Goal: Task Accomplishment & Management: Use online tool/utility

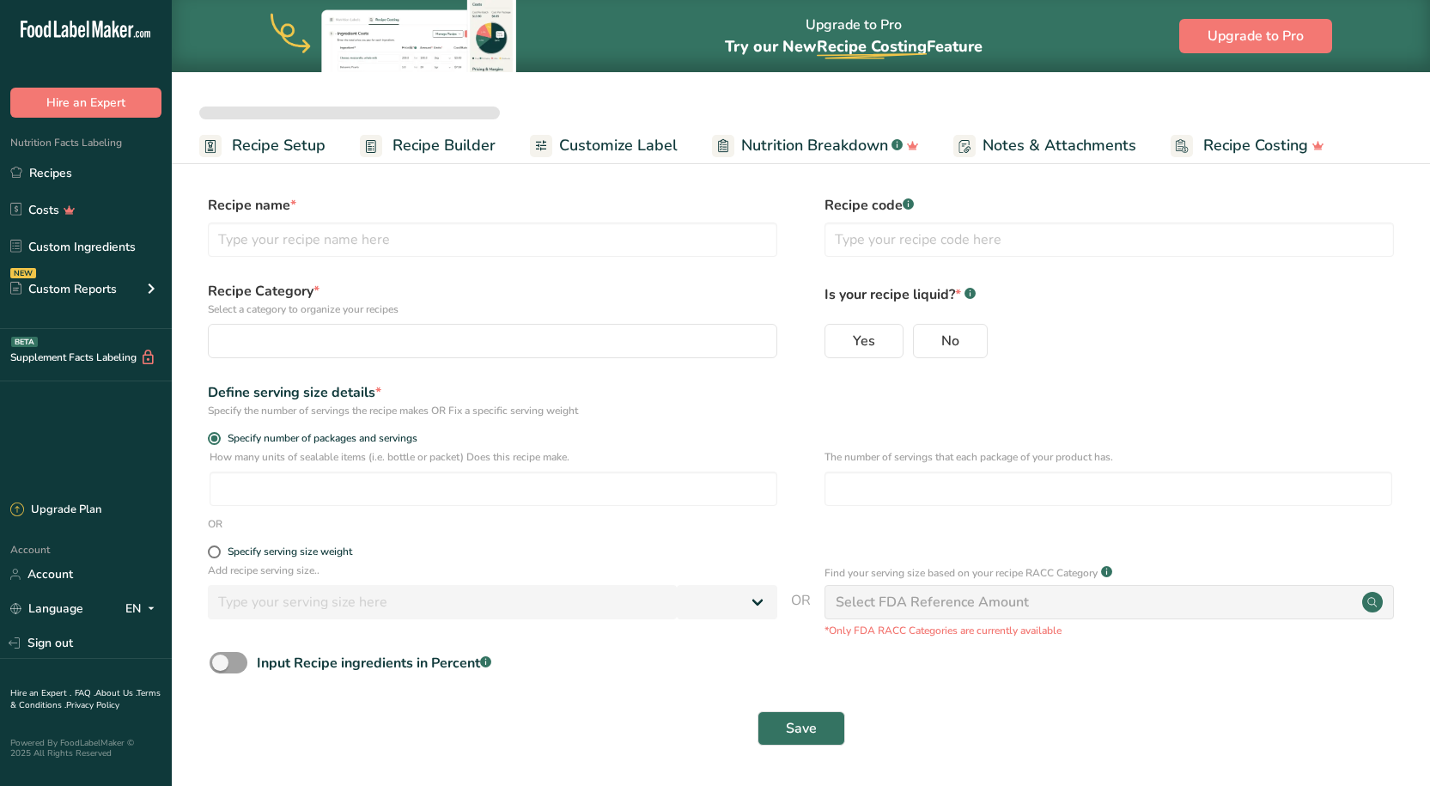
select select
type input "Better Sour Sugar Line"
radio input "true"
radio input "false"
radio input "true"
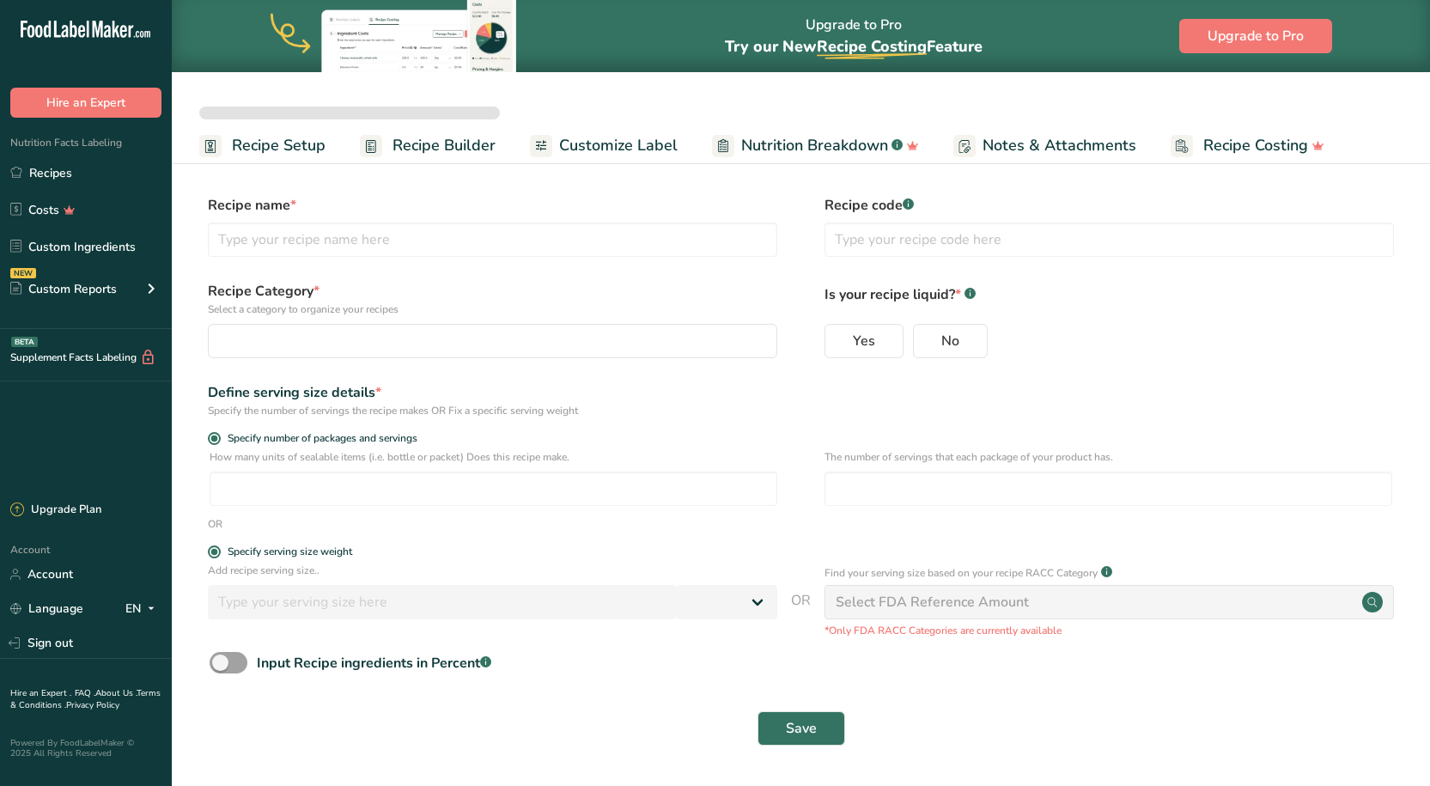
type input "51"
select select "0"
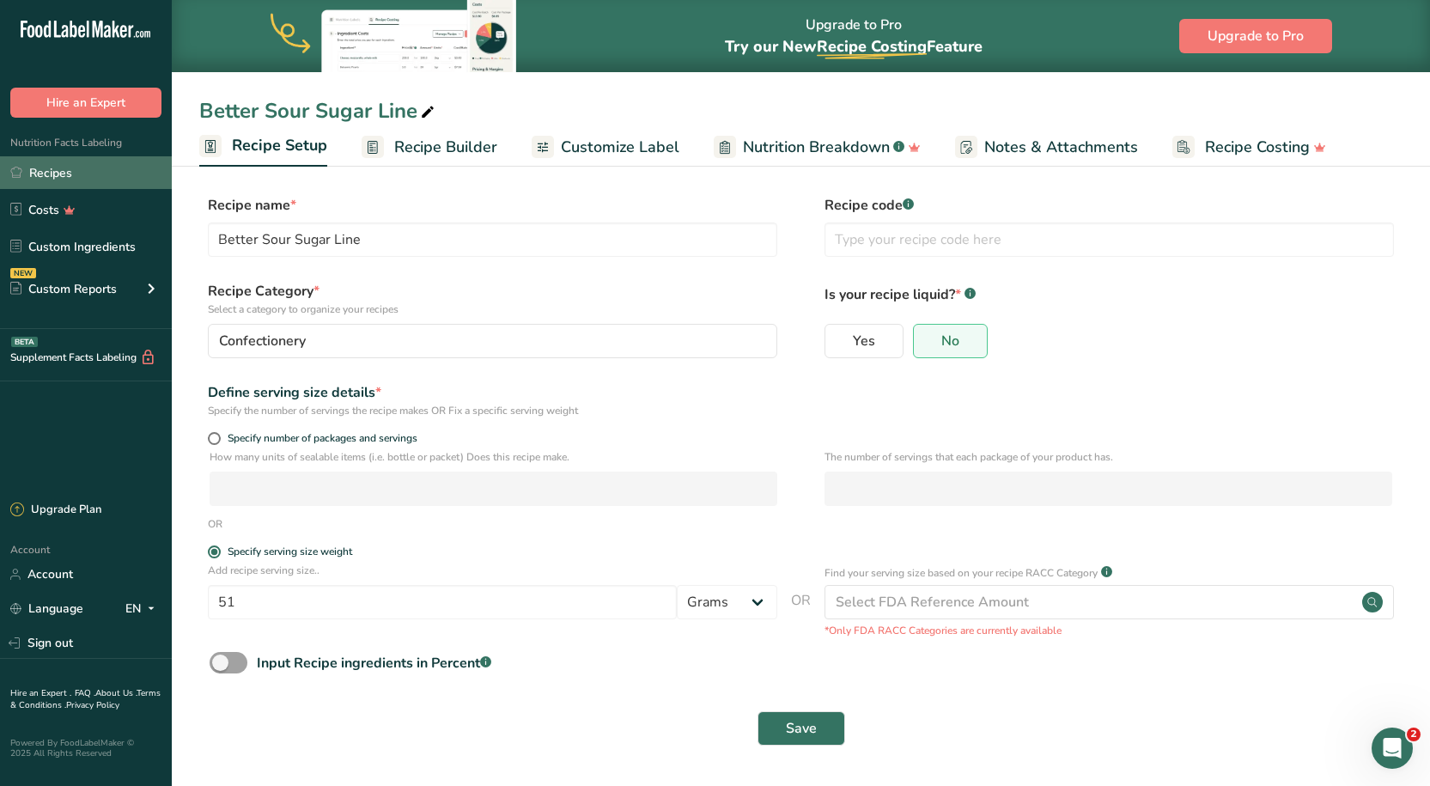
click at [64, 179] on link "Recipes" at bounding box center [86, 172] width 172 height 33
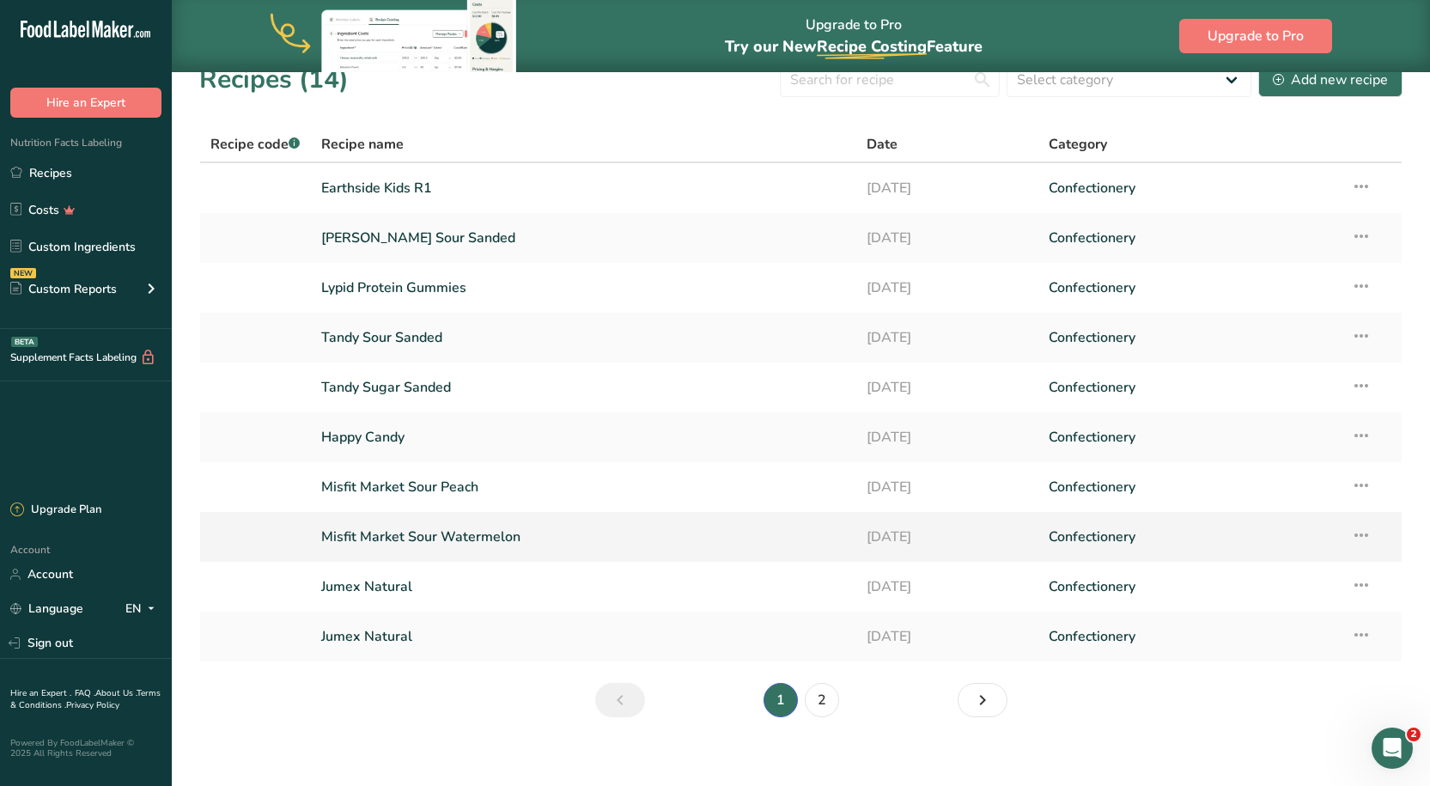
scroll to position [39, 0]
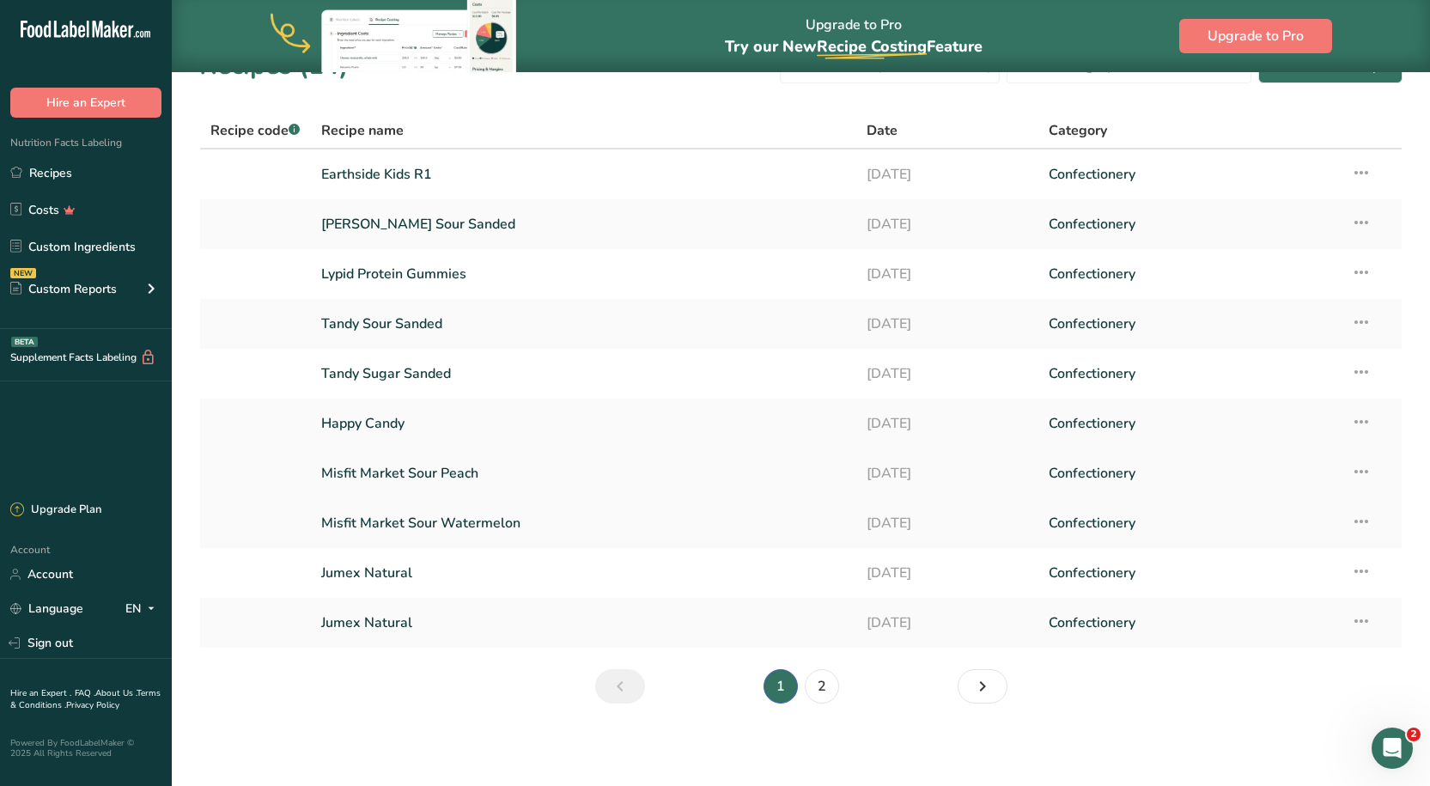
click at [403, 460] on link "Misfit Market Sour Peach" at bounding box center [583, 473] width 525 height 36
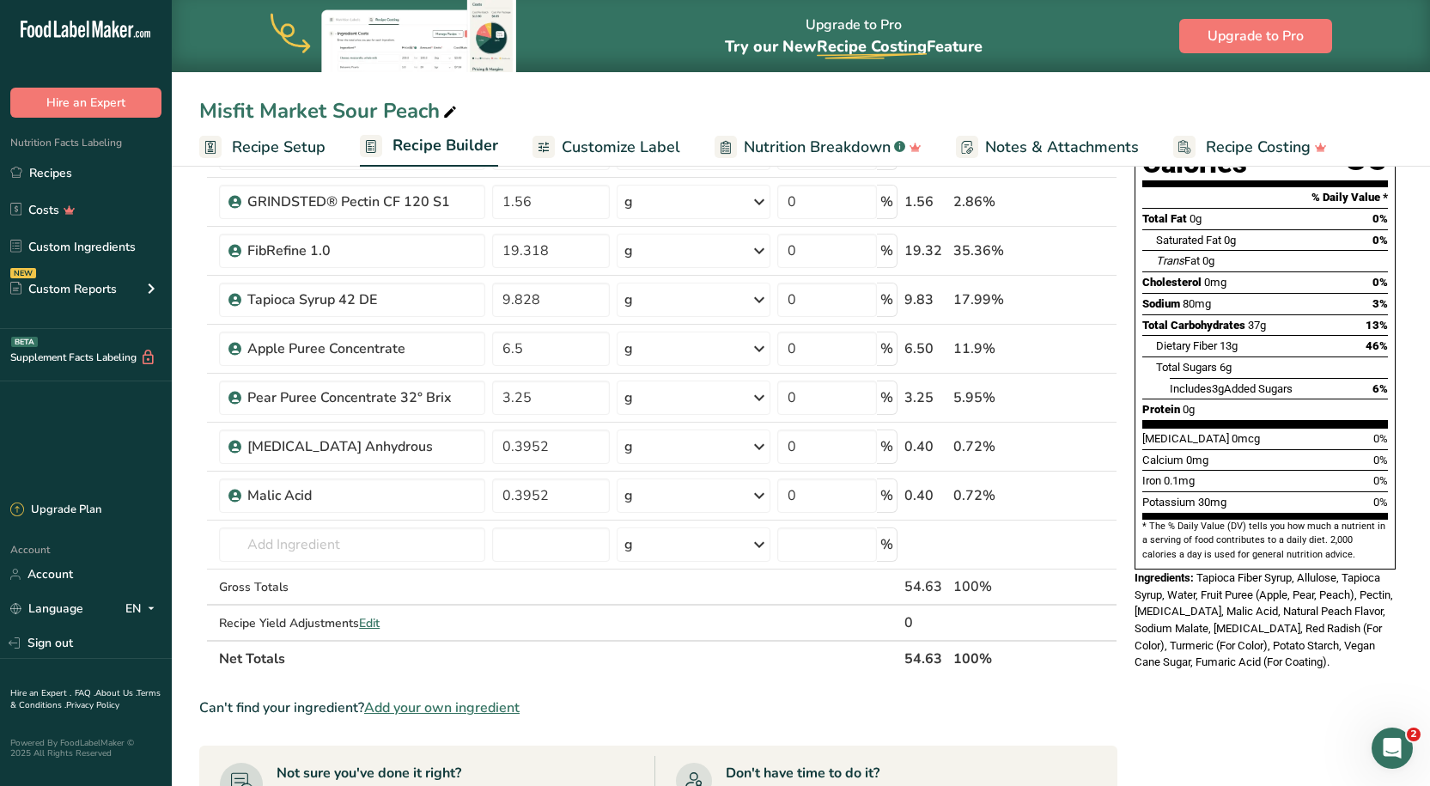
scroll to position [258, 0]
